Goal: Task Accomplishment & Management: Manage account settings

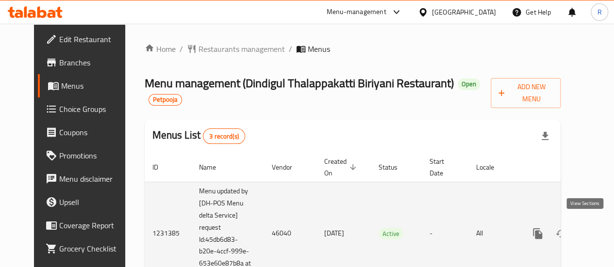
click at [601, 228] on icon "enhanced table" at bounding box center [607, 234] width 12 height 12
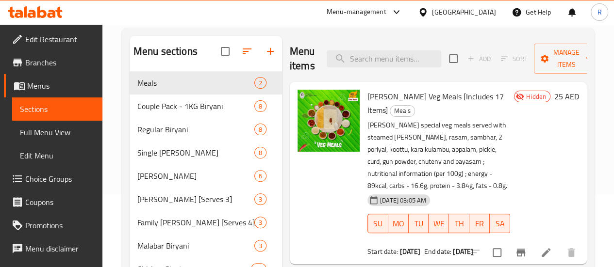
scroll to position [77, 0]
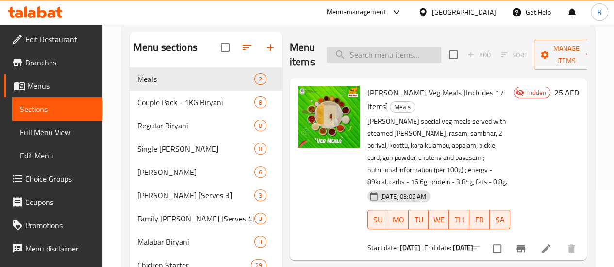
click at [363, 57] on input "search" at bounding box center [383, 55] width 114 height 17
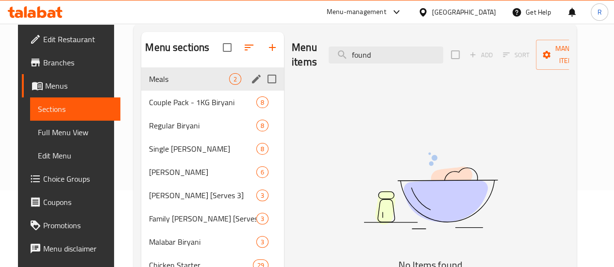
type input "found"
click at [187, 85] on span "Meals" at bounding box center [189, 79] width 80 height 12
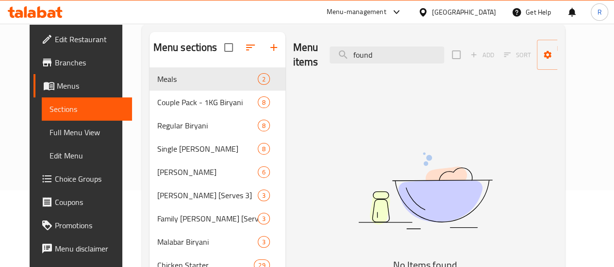
click at [334, 61] on input "found" at bounding box center [386, 55] width 114 height 17
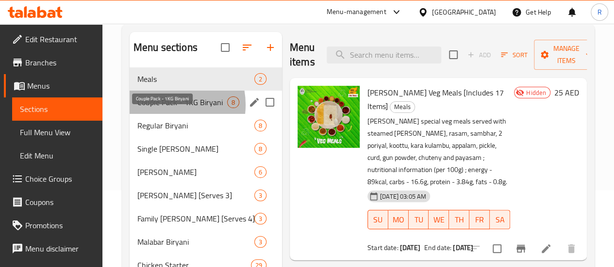
click at [165, 108] on span "Couple Pack - 1KG Biryani" at bounding box center [182, 103] width 90 height 12
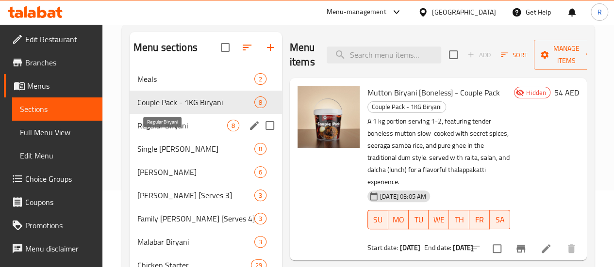
click at [164, 131] on span "Regular Biryani" at bounding box center [182, 126] width 90 height 12
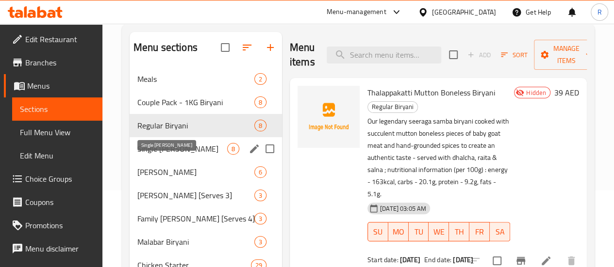
click at [167, 155] on span "Single [PERSON_NAME]" at bounding box center [182, 149] width 90 height 12
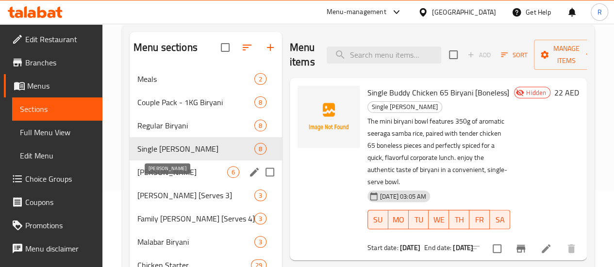
click at [165, 178] on span "[PERSON_NAME]" at bounding box center [182, 172] width 90 height 12
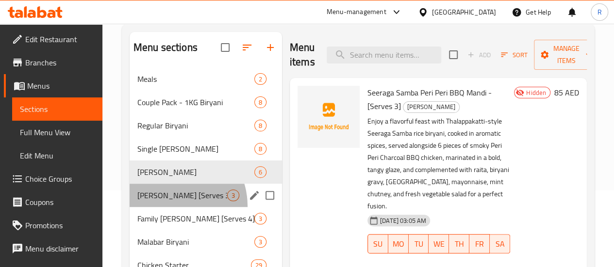
click at [169, 207] on div "Jumbo Biryani [Serves 3] 3" at bounding box center [206, 195] width 152 height 23
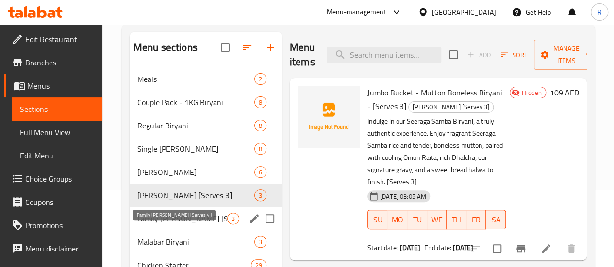
click at [166, 225] on span "Family [PERSON_NAME] [Serves 4]" at bounding box center [182, 219] width 90 height 12
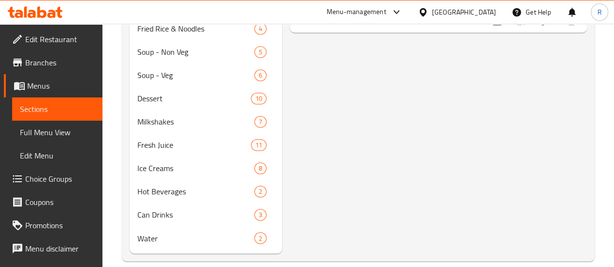
scroll to position [714, 0]
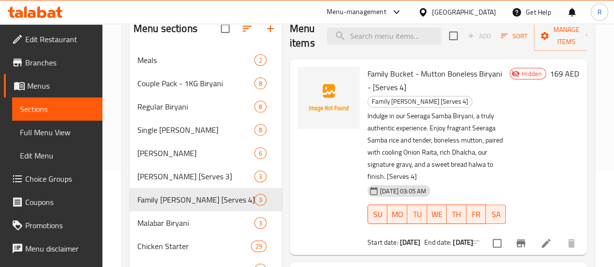
scroll to position [23, 0]
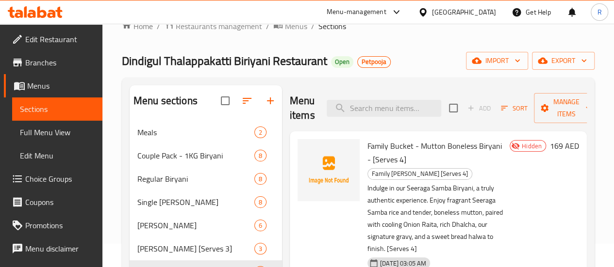
click at [41, 106] on span "Sections" at bounding box center [57, 109] width 75 height 12
